Goal: Information Seeking & Learning: Learn about a topic

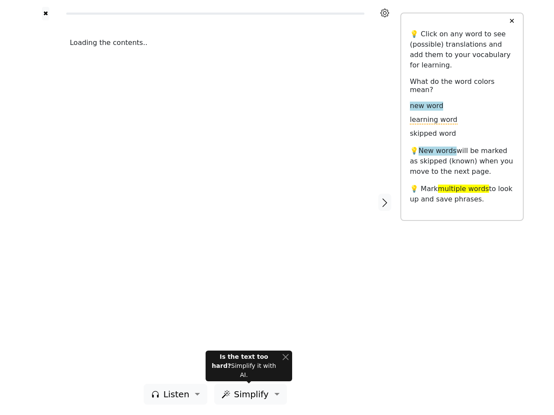
click at [277, 208] on div "Loading the contents.." at bounding box center [215, 202] width 308 height 364
click at [384, 13] on icon at bounding box center [384, 13] width 9 height 9
click at [45, 202] on div at bounding box center [45, 202] width 31 height 364
click at [215, 202] on div "Loading the contents.." at bounding box center [215, 202] width 308 height 364
click at [384, 202] on icon "button" at bounding box center [384, 203] width 10 height 10
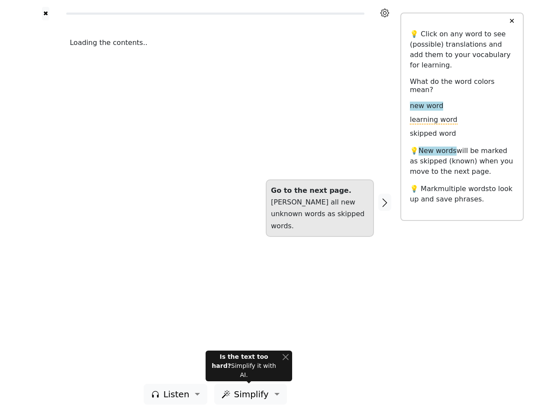
click at [178, 394] on span "Listen" at bounding box center [176, 394] width 26 height 13
click at [248, 394] on span "Simplify" at bounding box center [251, 394] width 35 height 13
click at [511, 21] on button "✕" at bounding box center [511, 21] width 16 height 16
click at [249, 371] on div "Is the text too hard? Simplify it with AI." at bounding box center [244, 365] width 70 height 27
